Goal: Information Seeking & Learning: Learn about a topic

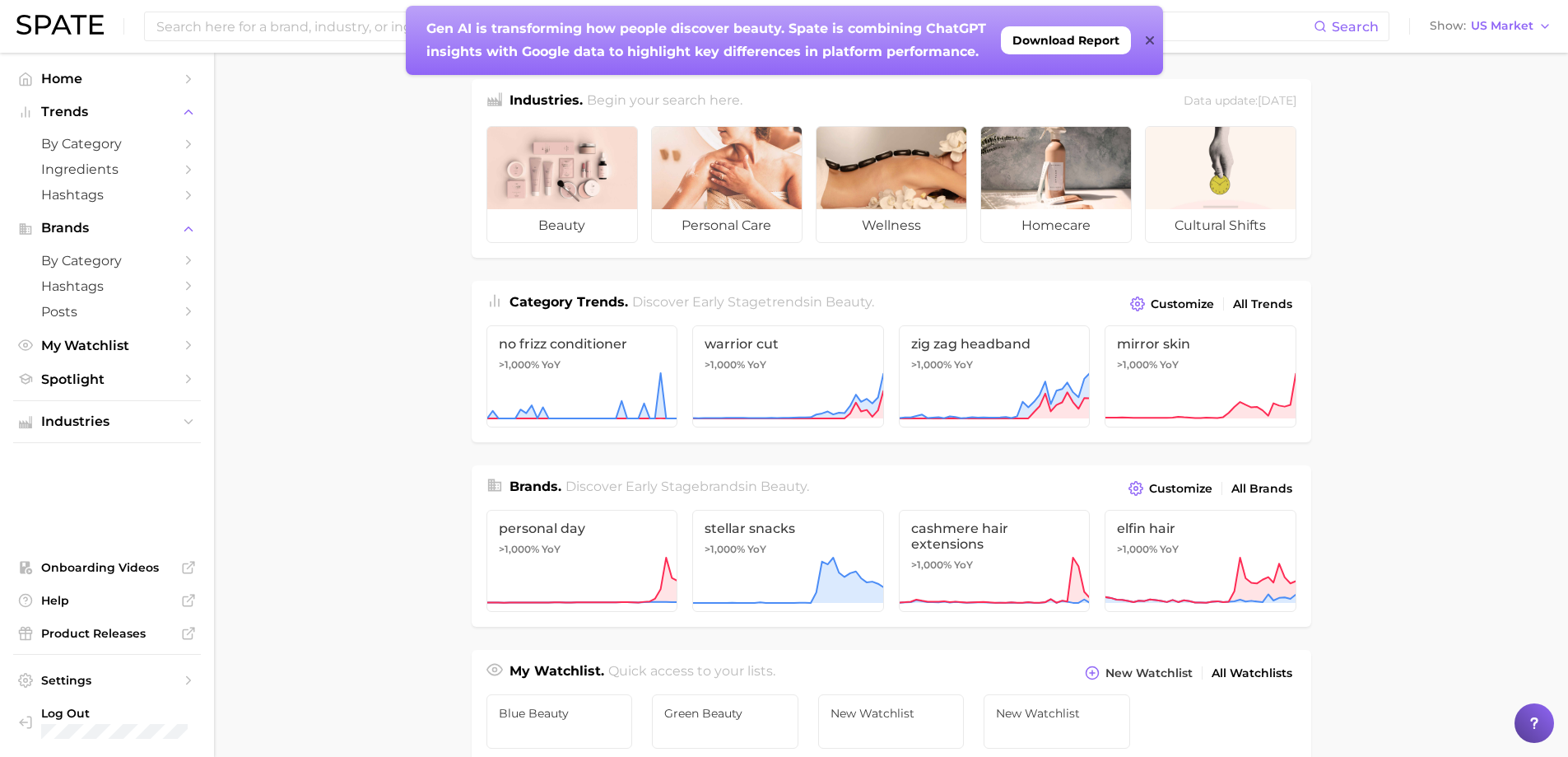
click at [1148, 42] on icon at bounding box center [1149, 40] width 8 height 8
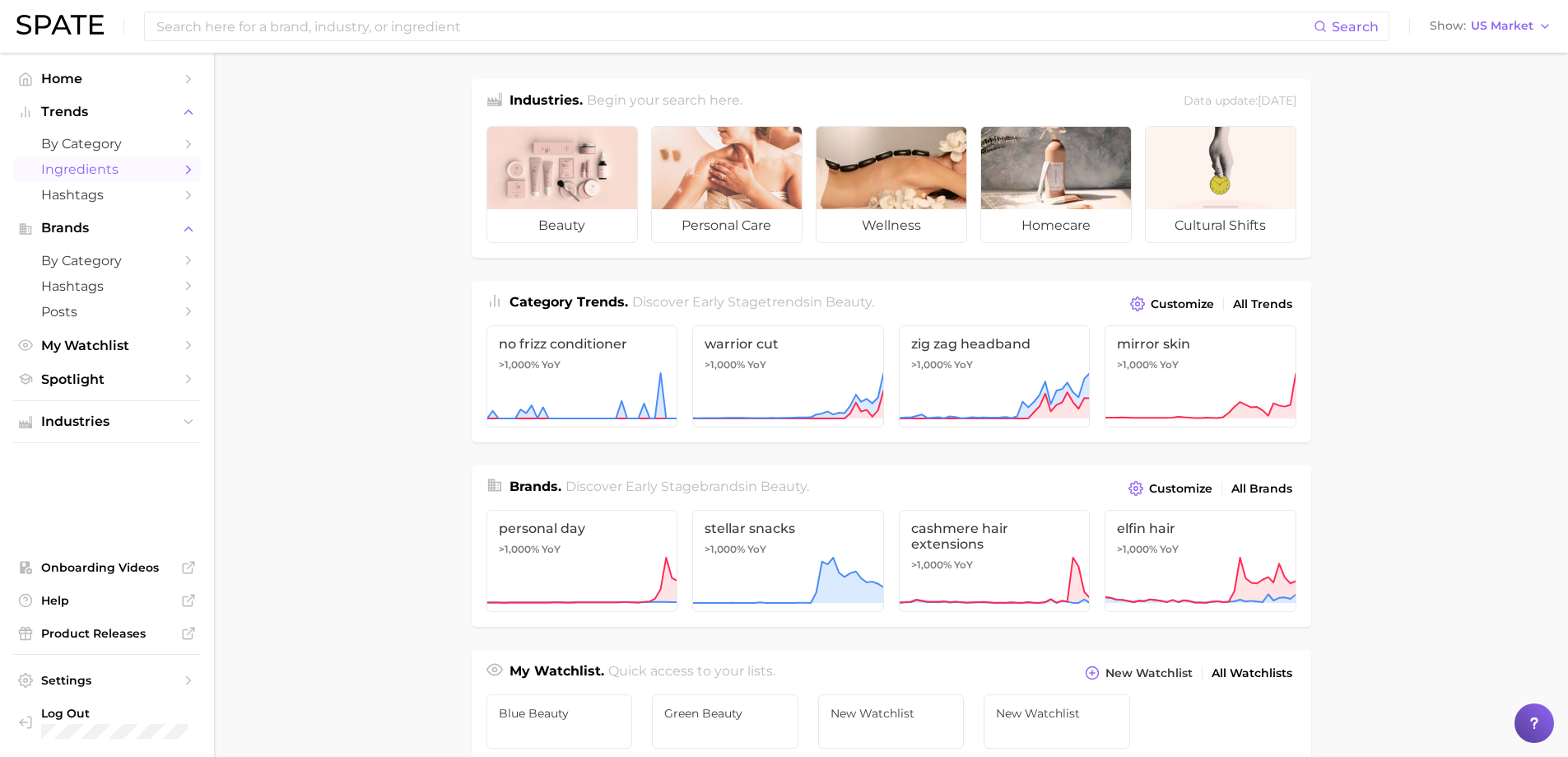
click at [188, 172] on polyline "Sidebar" at bounding box center [189, 169] width 4 height 8
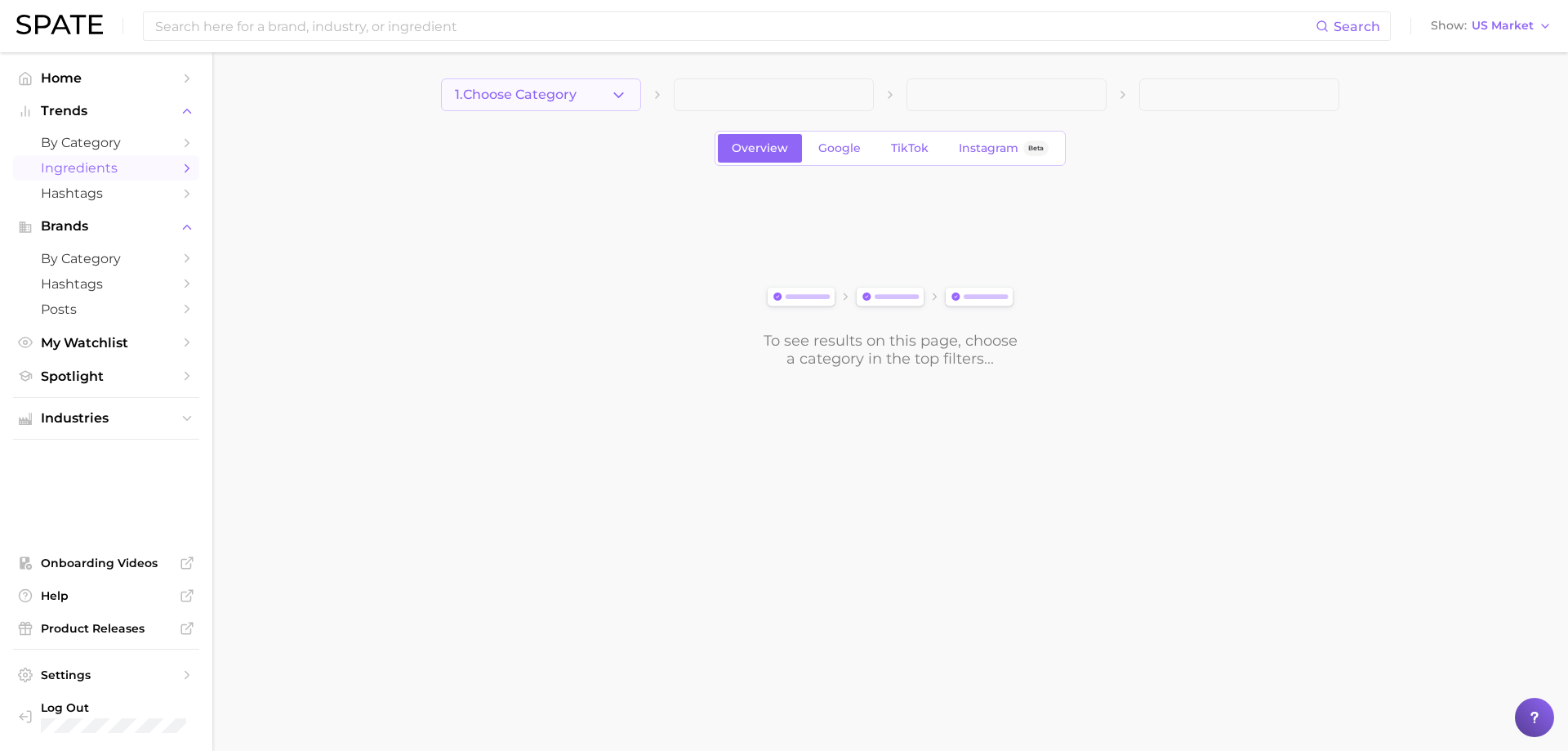
click at [600, 84] on button "1. Choose Category" at bounding box center [541, 95] width 200 height 33
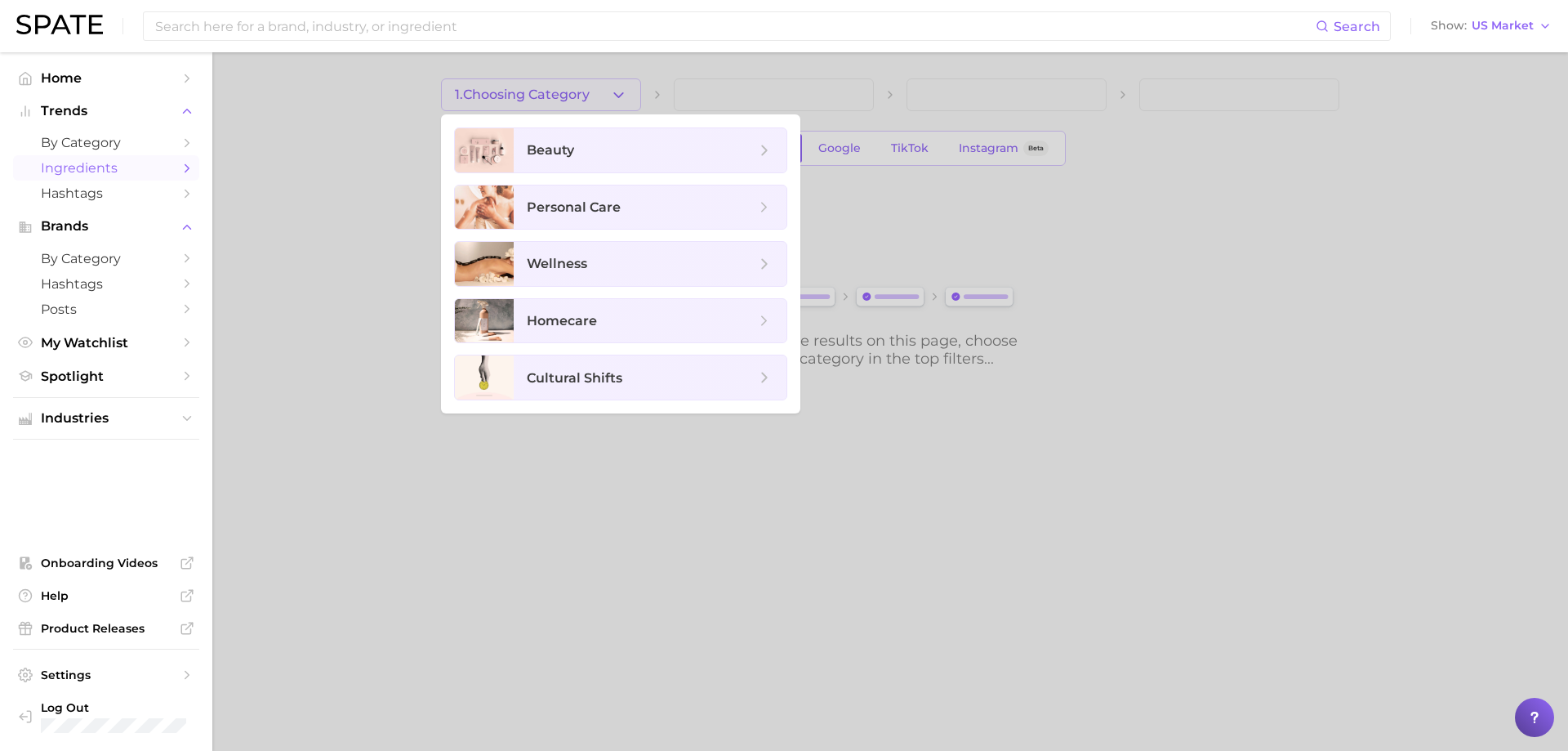
click at [576, 124] on ul "beauty personal care wellness homecare cultural shifts" at bounding box center [621, 264] width 360 height 299
click at [583, 151] on span "beauty" at bounding box center [642, 150] width 229 height 18
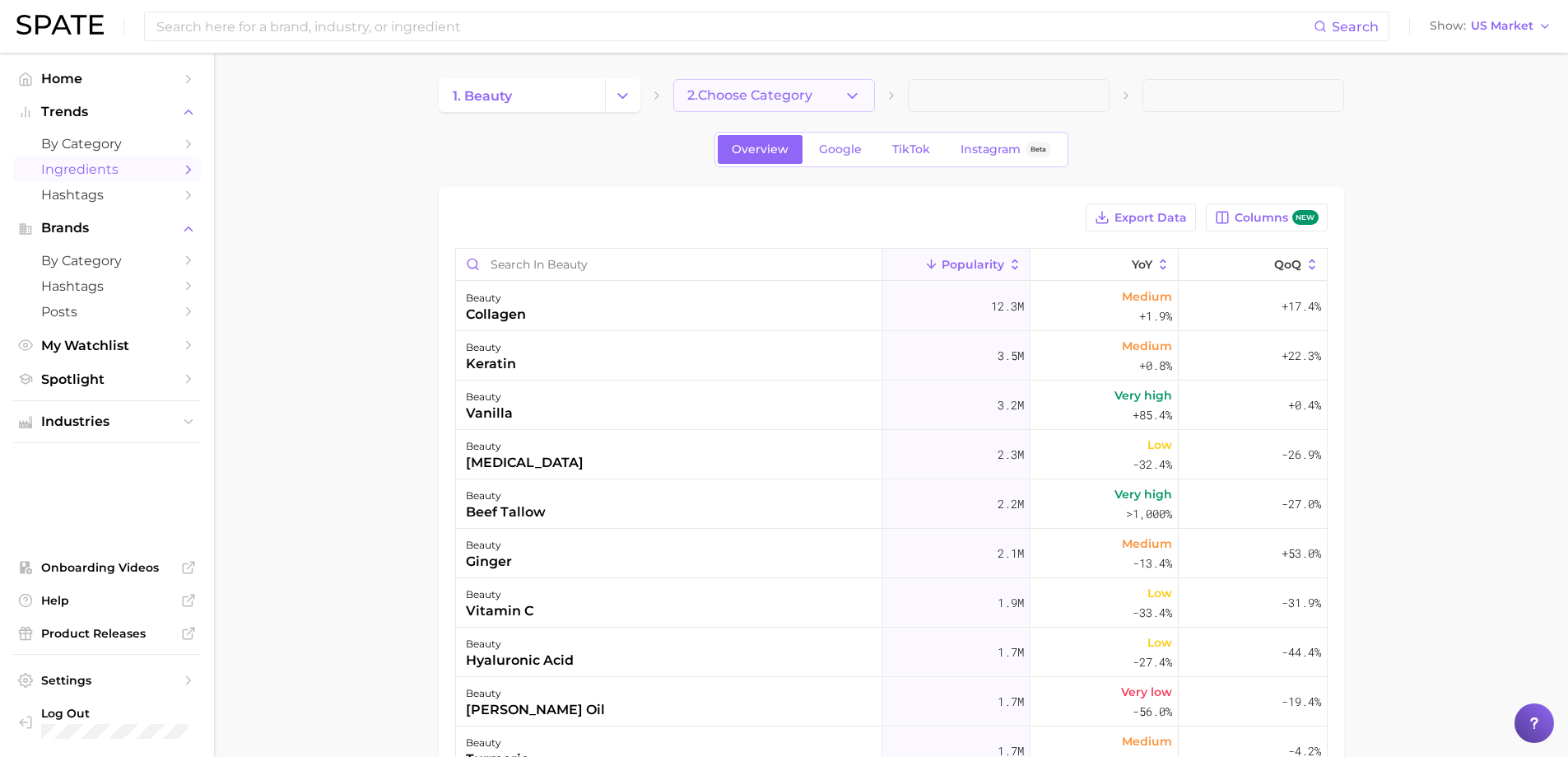
click at [769, 97] on span "2. Choose Category" at bounding box center [750, 95] width 125 height 15
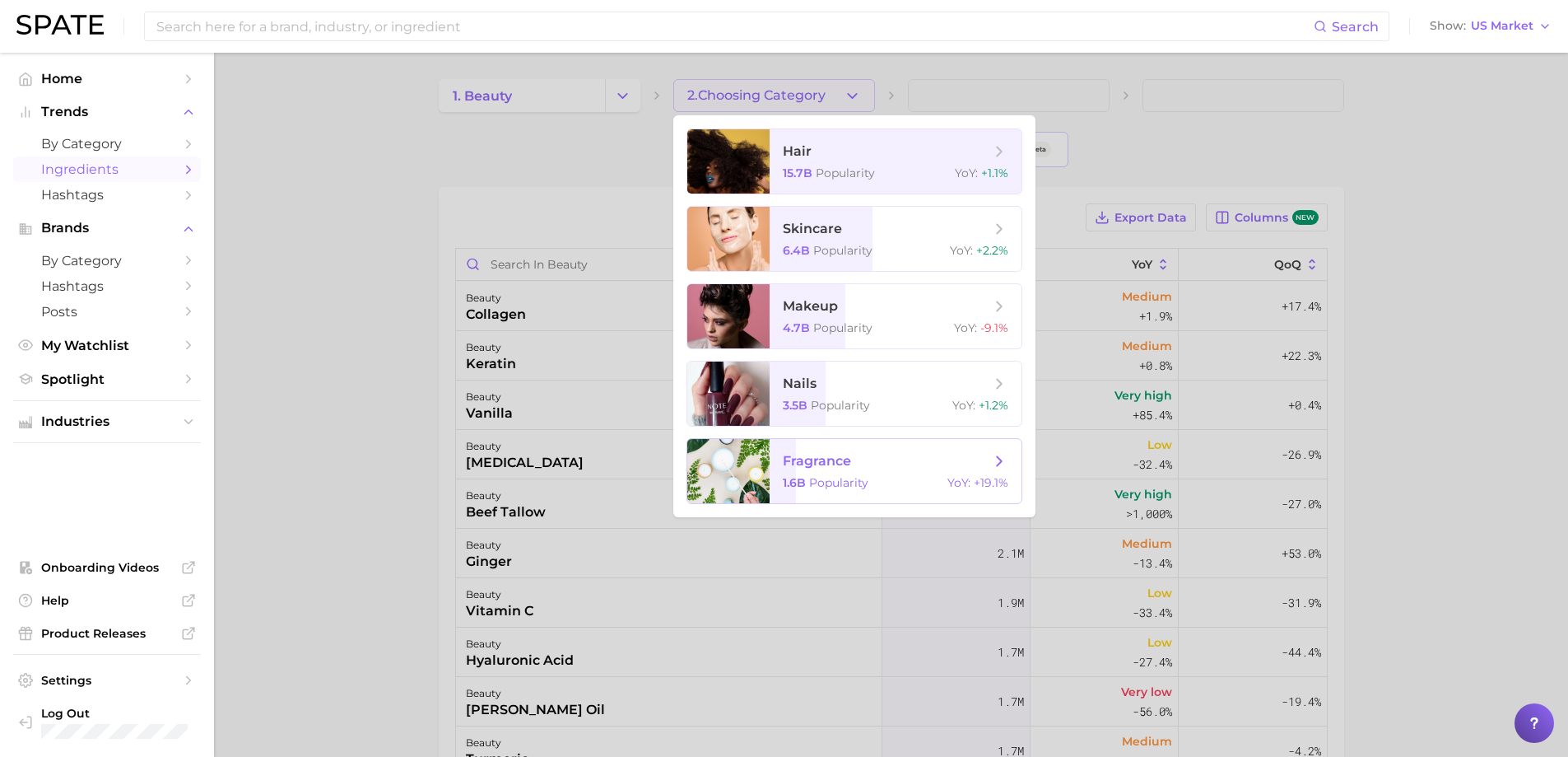
click at [845, 486] on span "Popularity" at bounding box center [839, 482] width 59 height 15
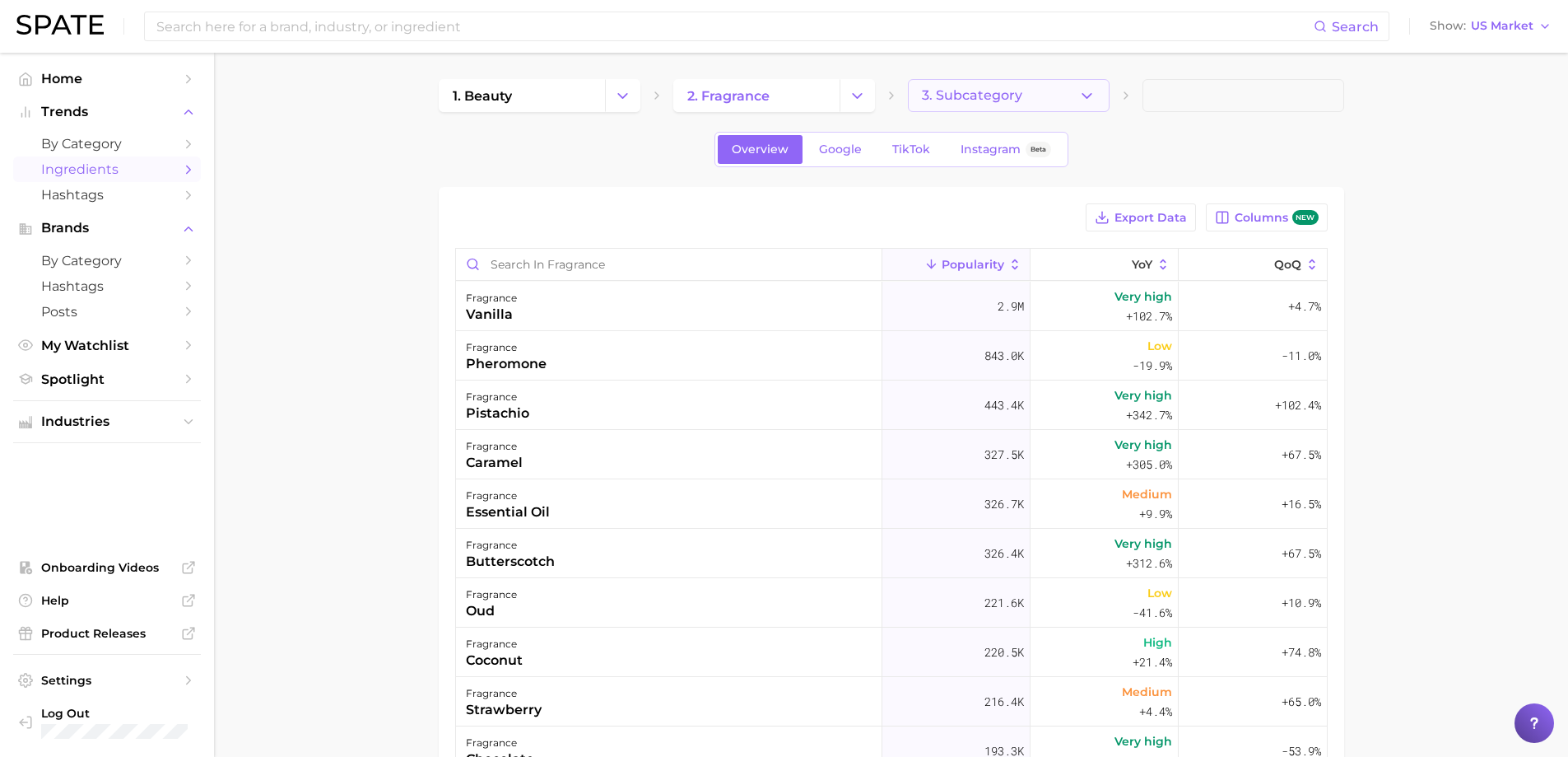
click at [1011, 100] on span "3. Subcategory" at bounding box center [973, 95] width 101 height 15
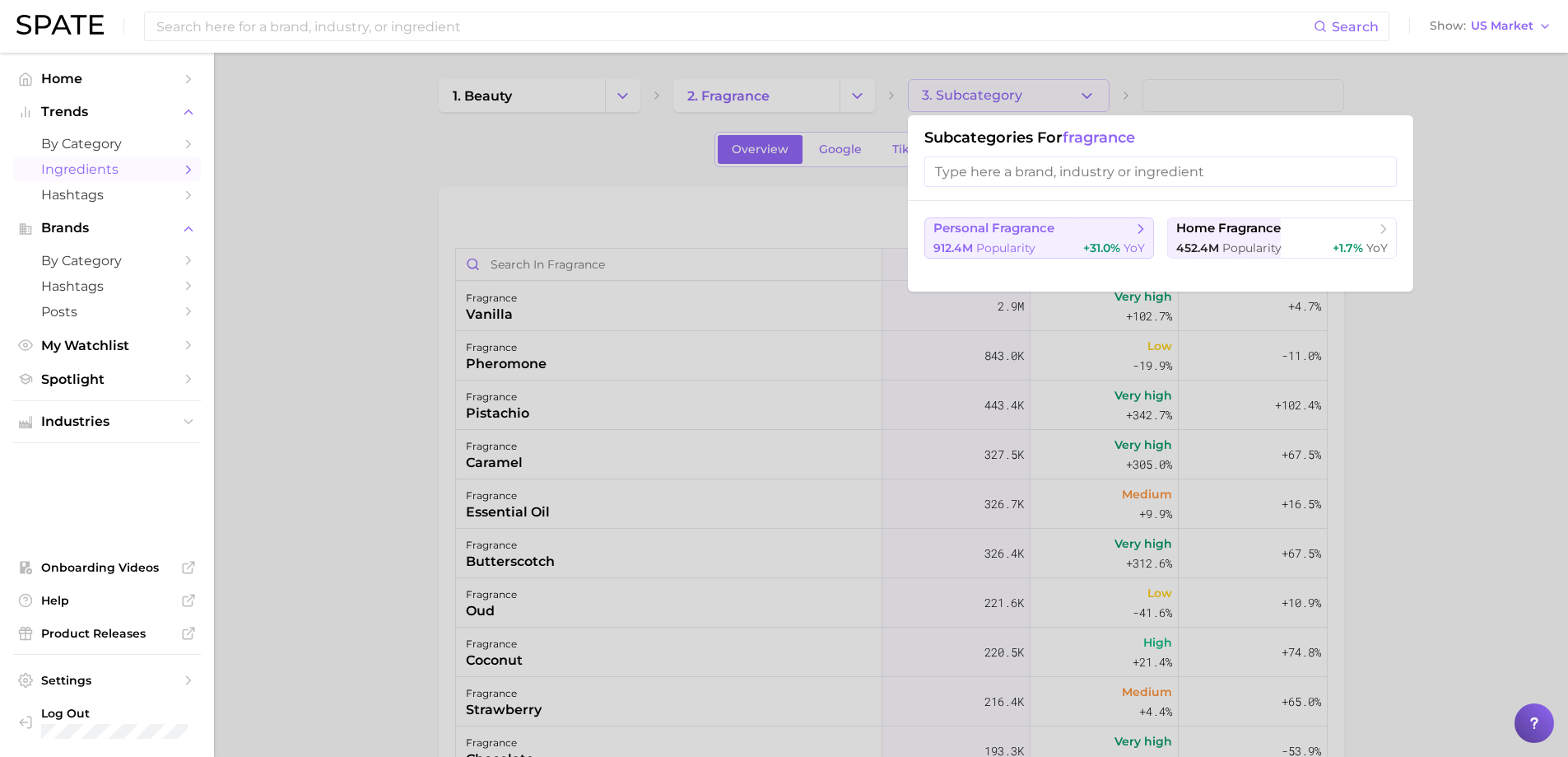
click at [1075, 241] on div "912.4m Popularity +31.0% YoY" at bounding box center [1039, 248] width 211 height 16
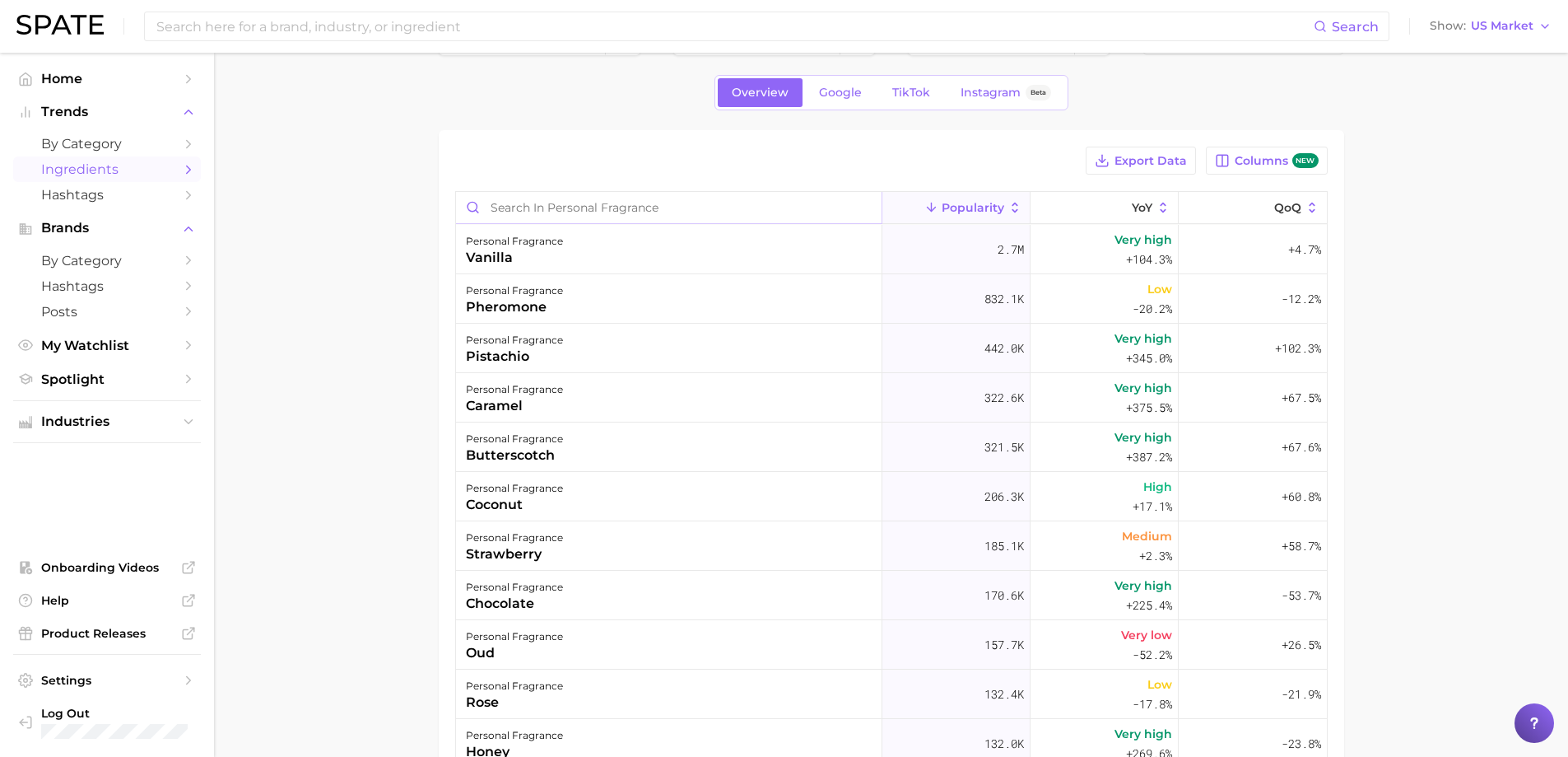
scroll to position [82, 0]
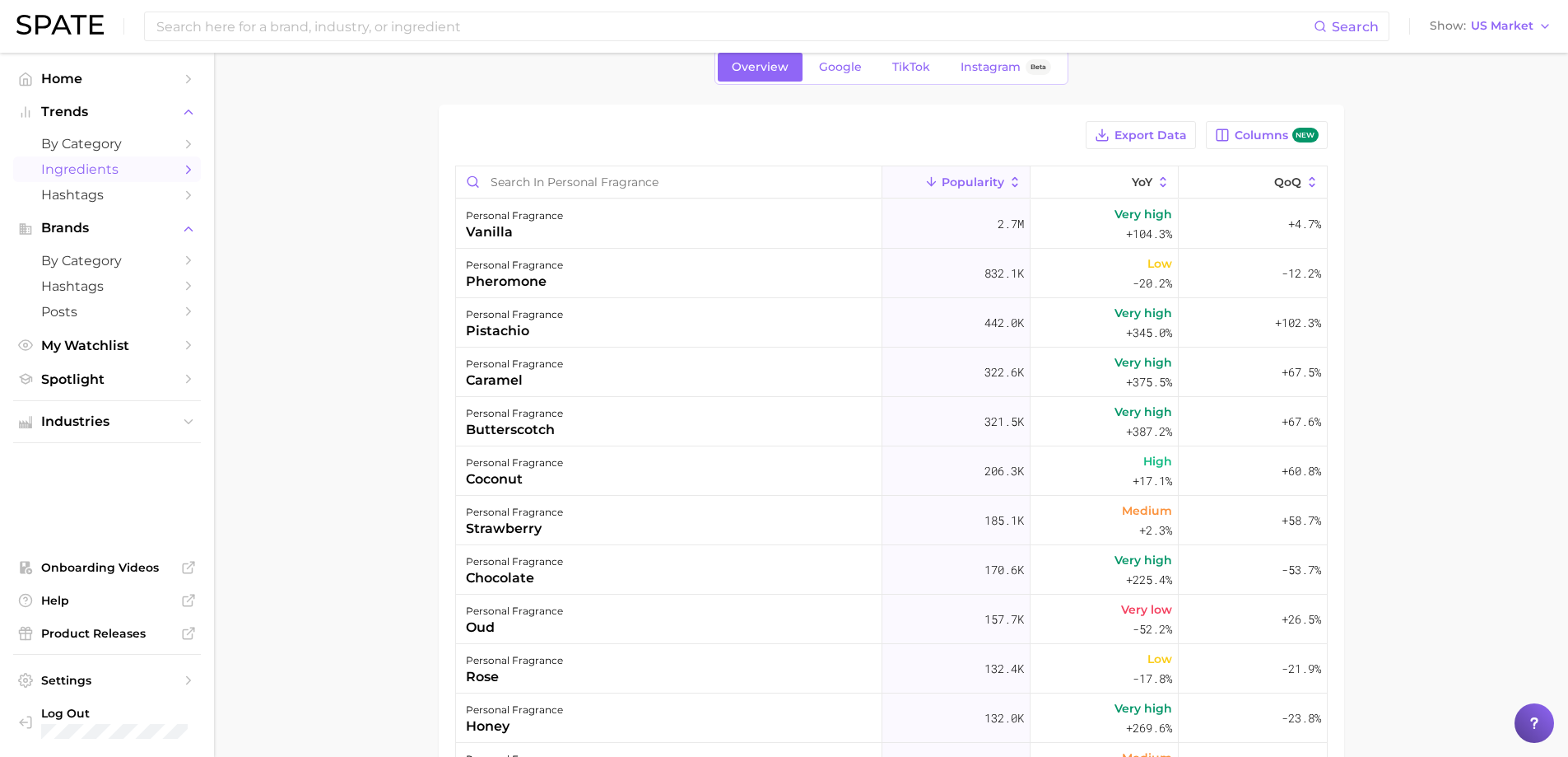
click at [941, 187] on span "Popularity" at bounding box center [973, 181] width 62 height 13
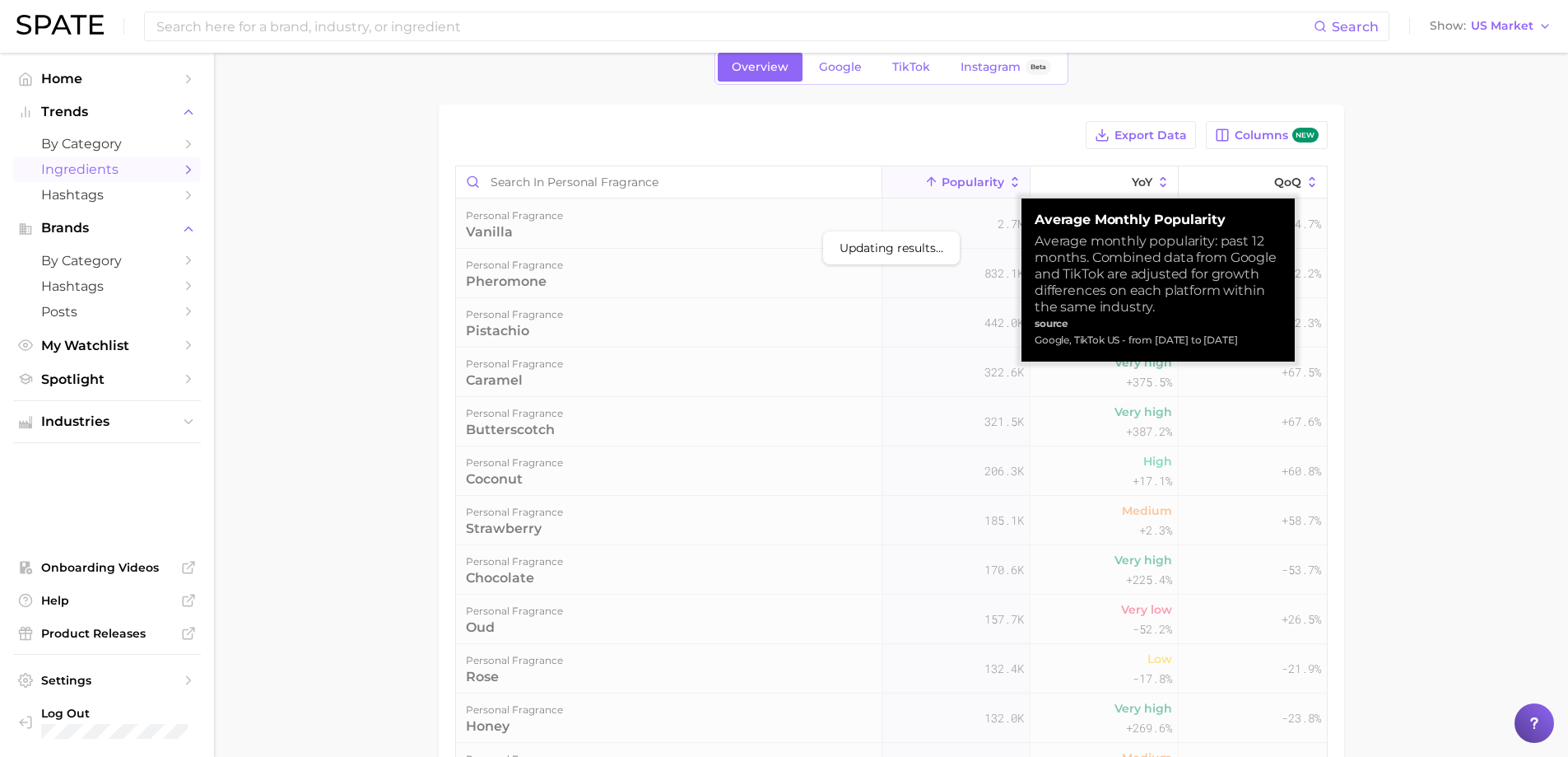
click at [941, 187] on span "Popularity" at bounding box center [973, 181] width 62 height 13
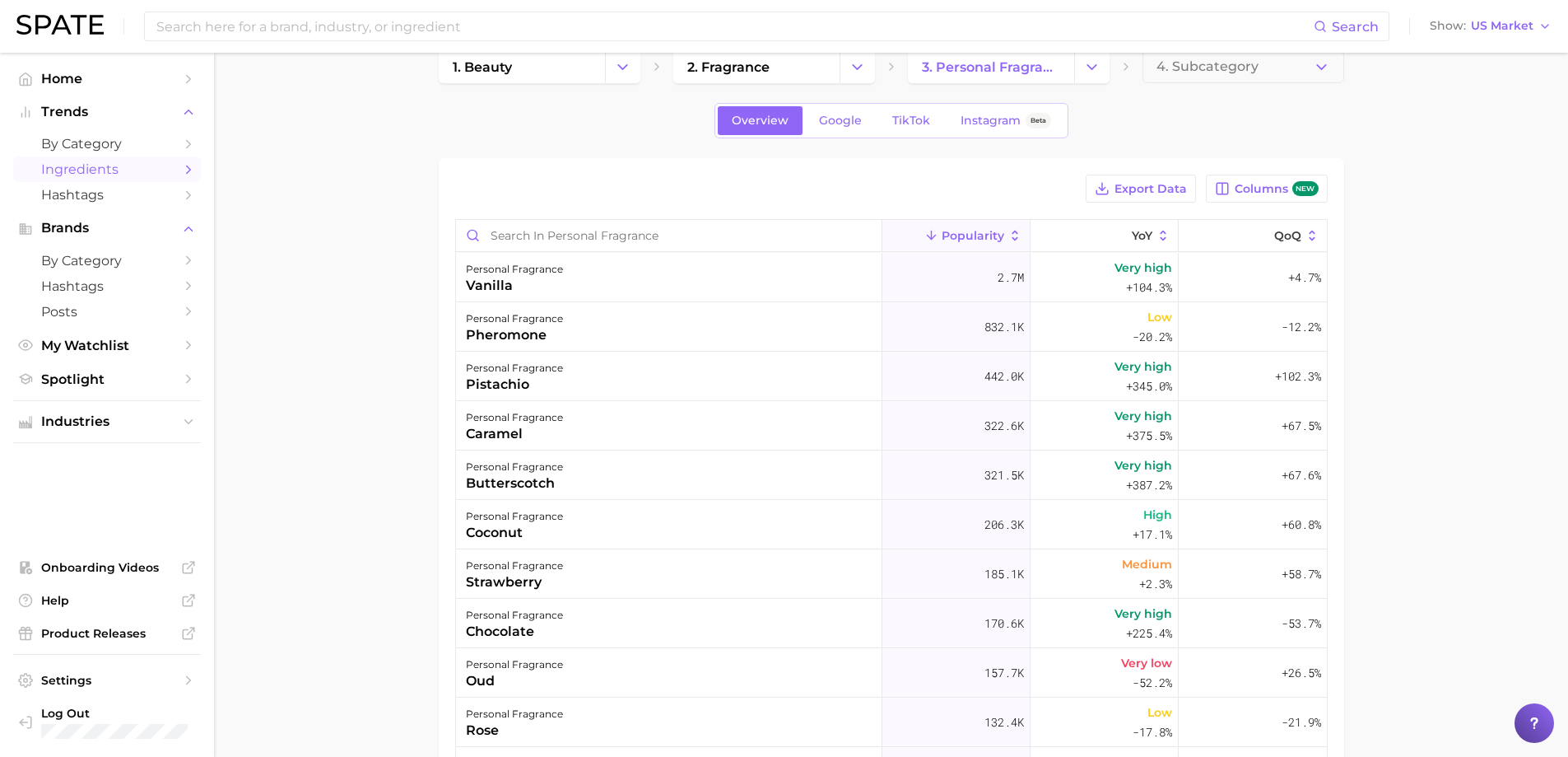
scroll to position [0, 0]
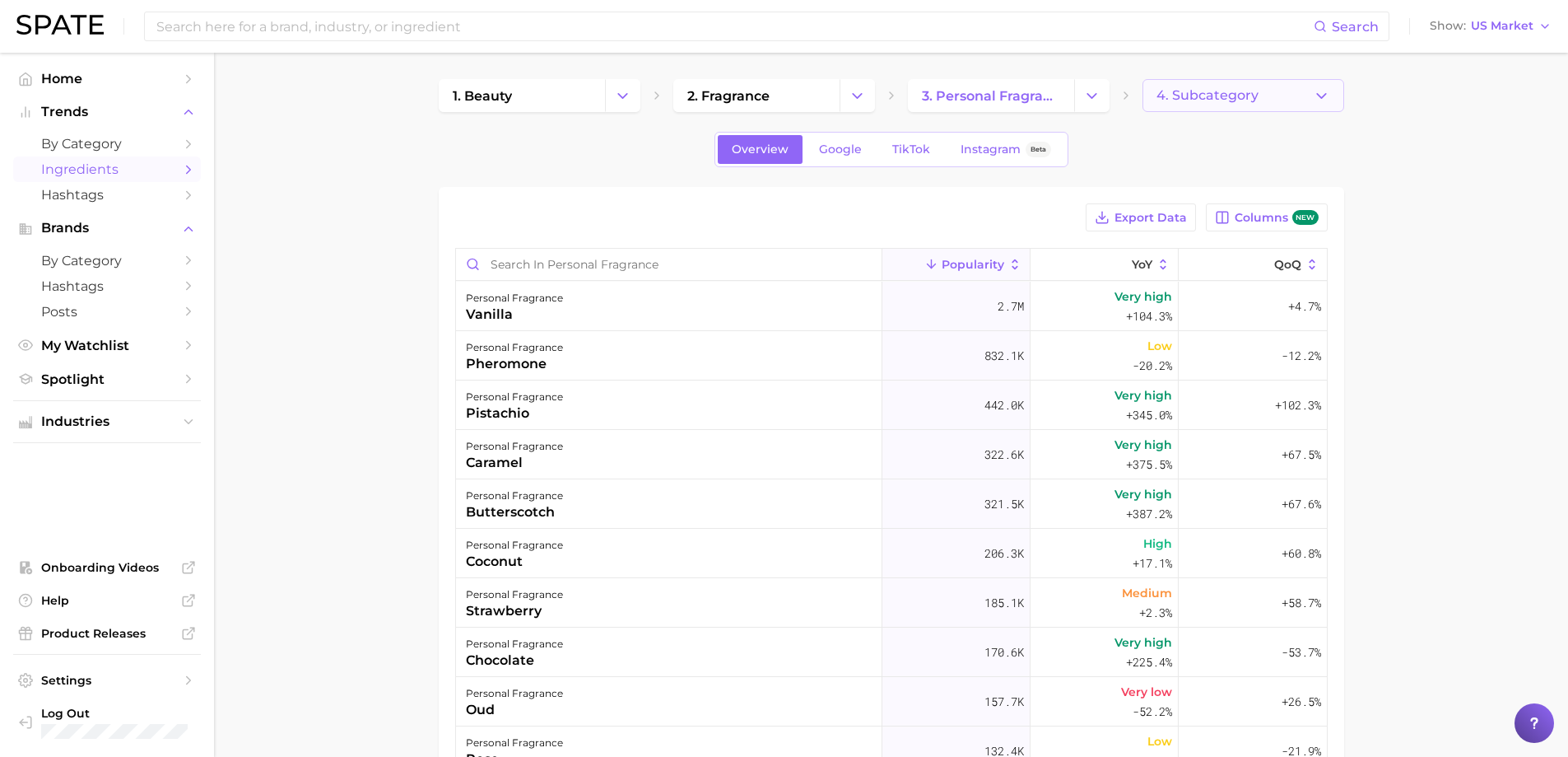
click at [1267, 94] on button "4. Subcategory" at bounding box center [1243, 95] width 202 height 33
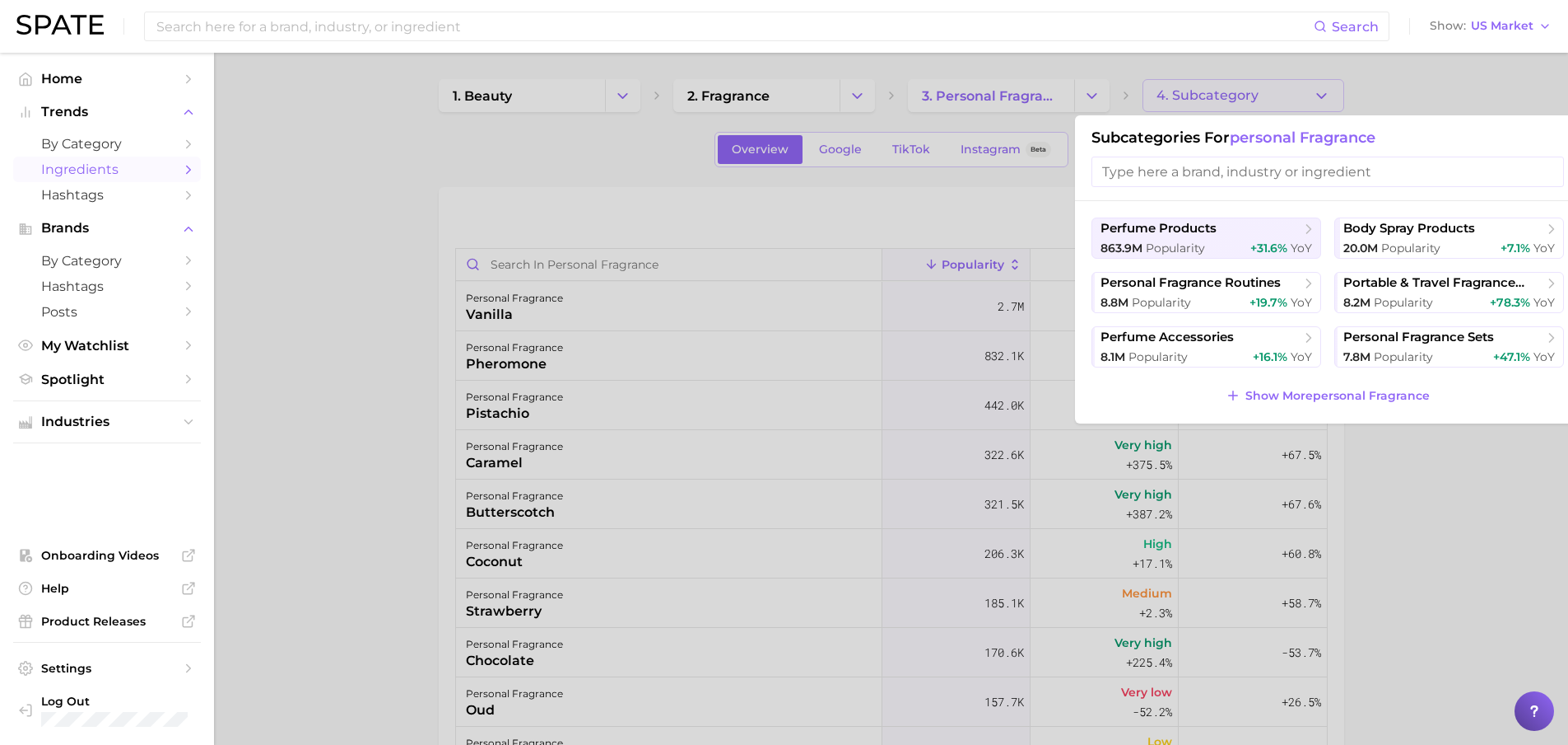
click at [1267, 94] on div at bounding box center [784, 372] width 1568 height 745
